Goal: Navigation & Orientation: Go to known website

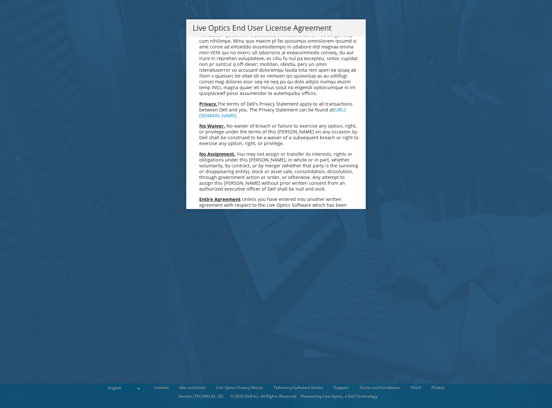
scroll to position [2446, 0]
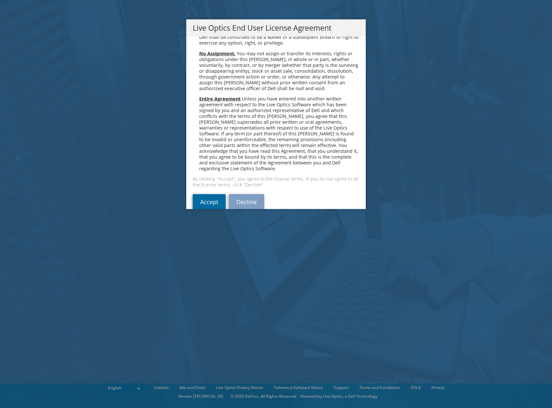
click at [209, 194] on link "Accept" at bounding box center [209, 202] width 33 height 16
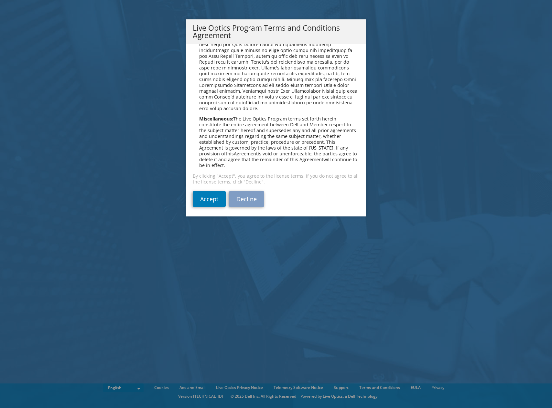
scroll to position [463, 0]
click at [204, 195] on link "Accept" at bounding box center [209, 198] width 33 height 16
